Goal: Task Accomplishment & Management: Use online tool/utility

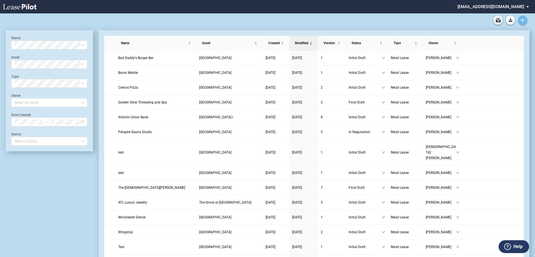
click at [523, 19] on icon "Create new document" at bounding box center [522, 20] width 5 height 5
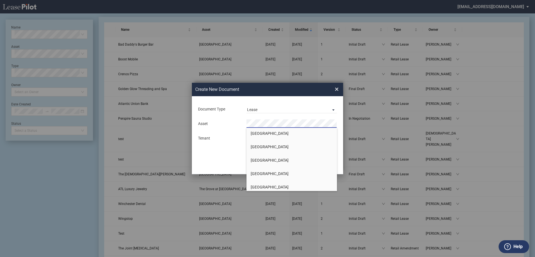
scroll to position [672, 0]
click at [267, 137] on span "[GEOGRAPHIC_DATA]" at bounding box center [270, 134] width 38 height 4
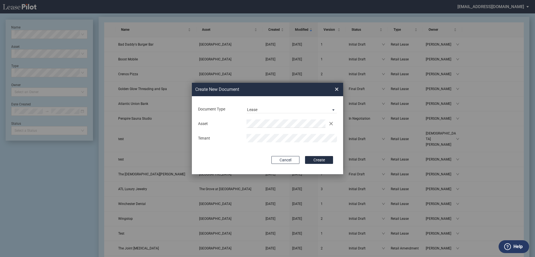
click at [243, 138] on div "Create New ..." at bounding box center [291, 138] width 97 height 8
click at [221, 155] on div "Document Type Lease Lease Amendment Deal Type Retail Deal Type Retail Form Reta…" at bounding box center [267, 135] width 151 height 78
click at [324, 161] on button "Create" at bounding box center [319, 160] width 28 height 8
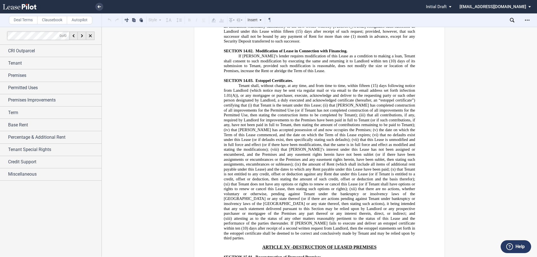
scroll to position [3678, 0]
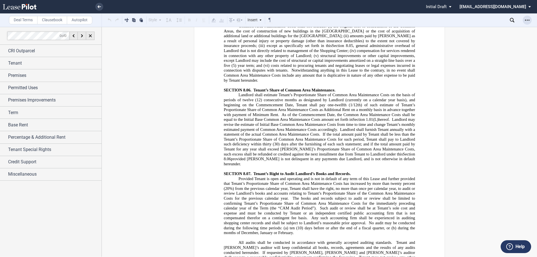
click at [530, 20] on icon "Open Lease options menu" at bounding box center [527, 20] width 4 height 4
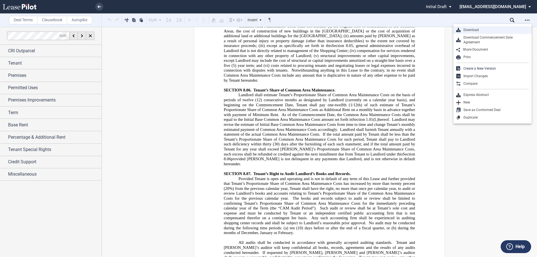
click at [479, 31] on div "Download" at bounding box center [495, 30] width 68 height 5
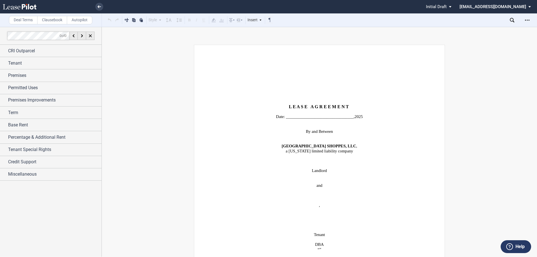
scroll to position [3678, 0]
